Goal: Transaction & Acquisition: Subscribe to service/newsletter

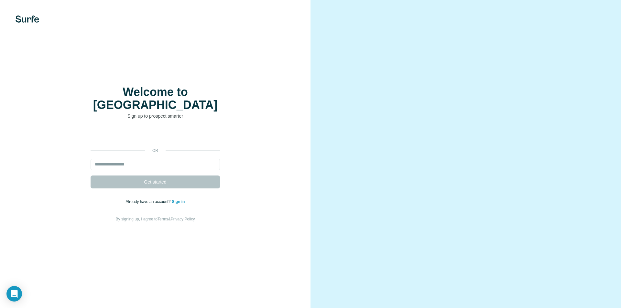
click at [130, 167] on form "Get started" at bounding box center [155, 174] width 129 height 30
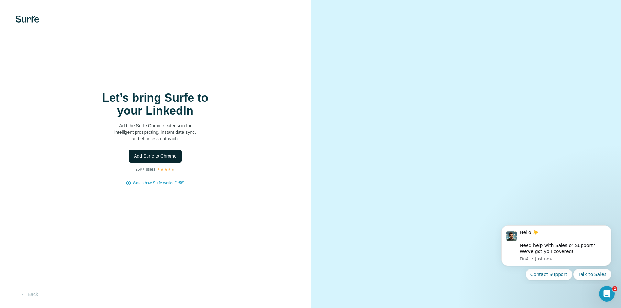
click at [150, 158] on span "Add Surfe to Chrome" at bounding box center [155, 156] width 43 height 6
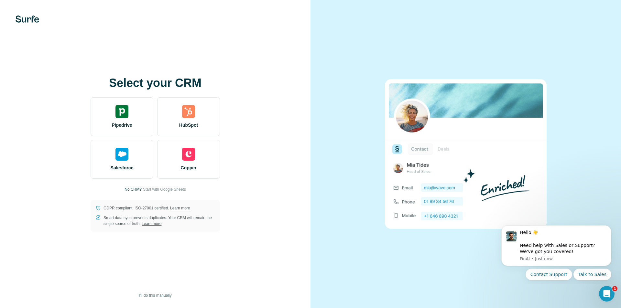
click at [130, 94] on div "Select your CRM Pipedrive HubSpot Salesforce Copper No CRM? Start with Google S…" at bounding box center [155, 154] width 285 height 155
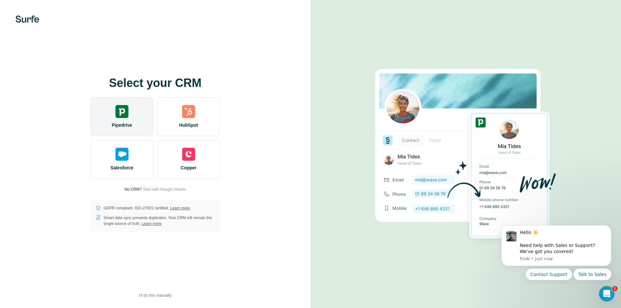
click at [132, 112] on div "Pipedrive" at bounding box center [122, 116] width 63 height 39
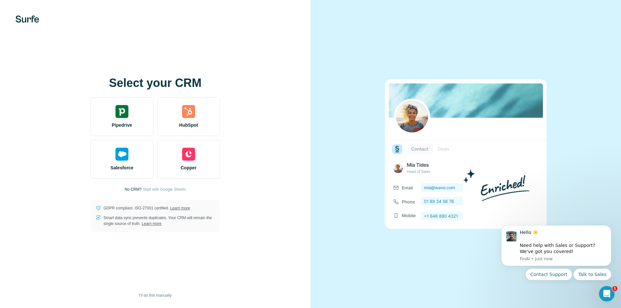
click at [128, 192] on p "No CRM?" at bounding box center [133, 190] width 17 height 6
click at [132, 189] on p "No CRM?" at bounding box center [133, 190] width 17 height 6
click at [159, 190] on span "Start with Google Sheets" at bounding box center [164, 190] width 43 height 6
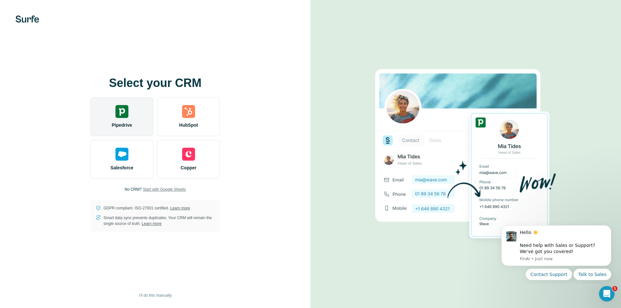
click at [129, 108] on div "Pipedrive" at bounding box center [122, 116] width 63 height 39
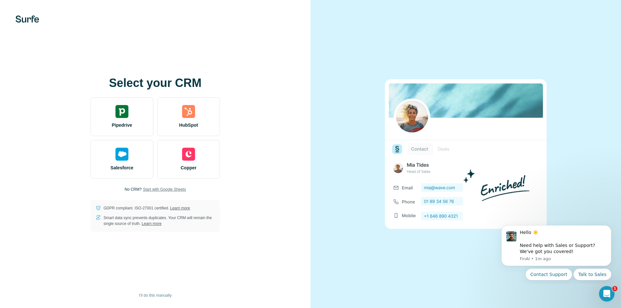
click at [154, 185] on div "Select your CRM Pipedrive HubSpot Salesforce Copper No CRM? Start with Google S…" at bounding box center [155, 154] width 285 height 155
click at [156, 187] on span "Start with Google Sheets" at bounding box center [164, 190] width 43 height 6
